Goal: Transaction & Acquisition: Download file/media

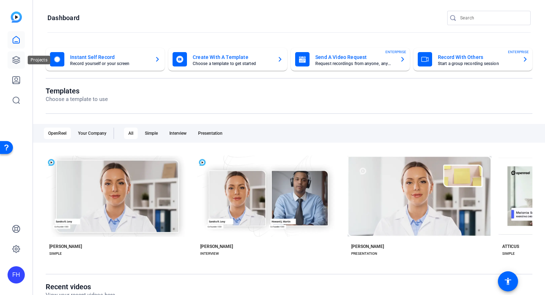
click at [17, 60] on icon at bounding box center [16, 60] width 9 height 9
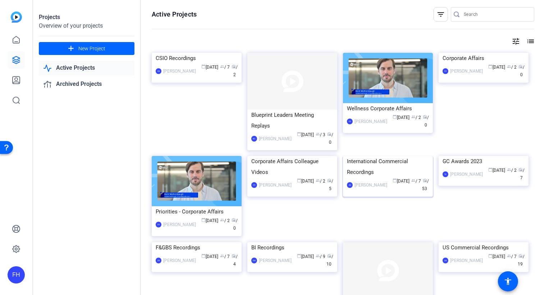
click at [375, 156] on img at bounding box center [388, 156] width 90 height 0
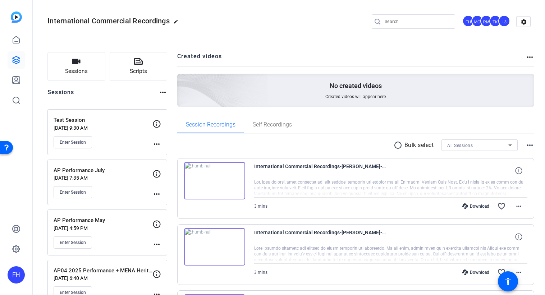
click at [213, 181] on img at bounding box center [214, 180] width 61 height 37
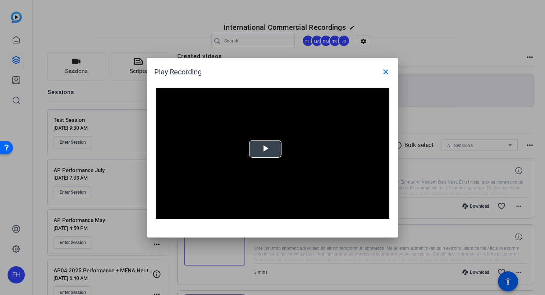
click at [263, 153] on div "Video Player is loading. Play Video Play Mute Current Time 0:00 / Duration 2:59…" at bounding box center [273, 154] width 234 height 132
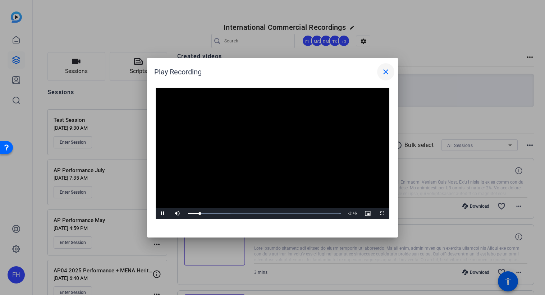
click at [382, 72] on mat-icon "close" at bounding box center [386, 72] width 9 height 9
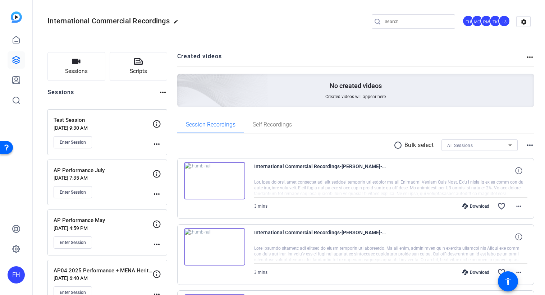
click at [214, 244] on img at bounding box center [214, 246] width 61 height 37
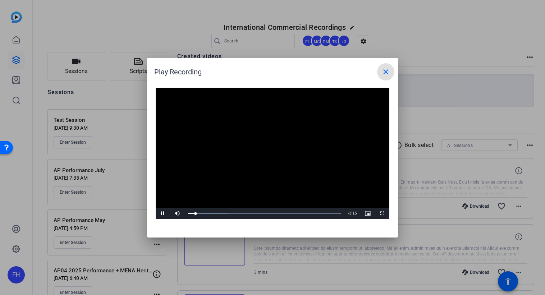
click at [385, 67] on span at bounding box center [385, 71] width 17 height 17
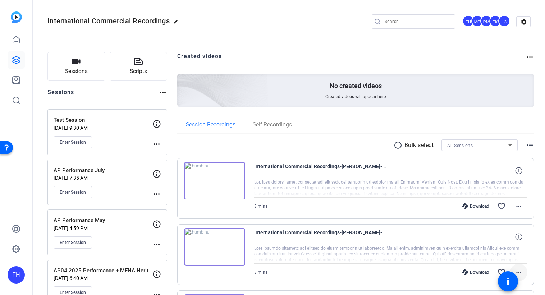
click at [516, 270] on mat-icon "more_horiz" at bounding box center [519, 272] width 9 height 9
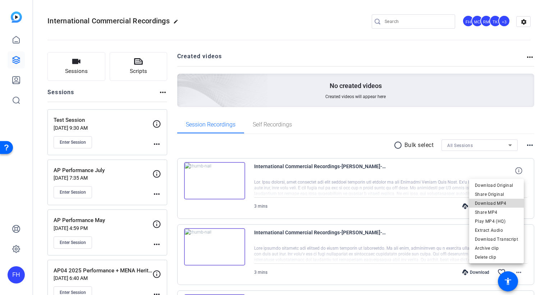
click at [501, 204] on span "Download MP4" at bounding box center [496, 203] width 43 height 9
